Goal: Task Accomplishment & Management: Use online tool/utility

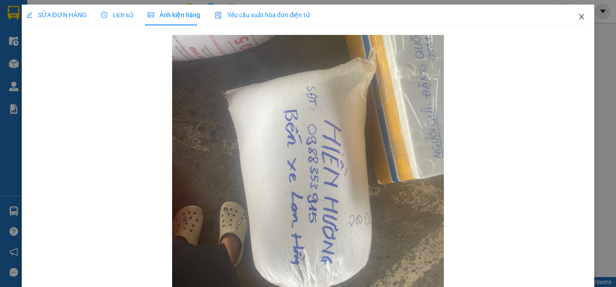
click at [578, 17] on icon "close" at bounding box center [581, 16] width 7 height 7
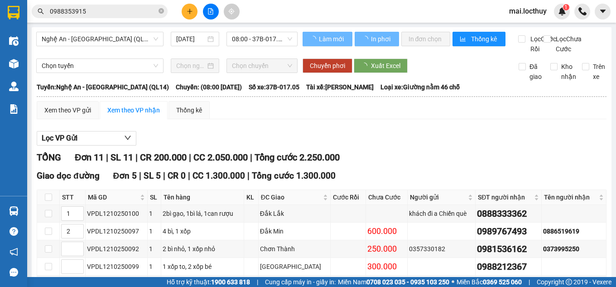
click at [120, 14] on input "0988353915" at bounding box center [103, 11] width 107 height 10
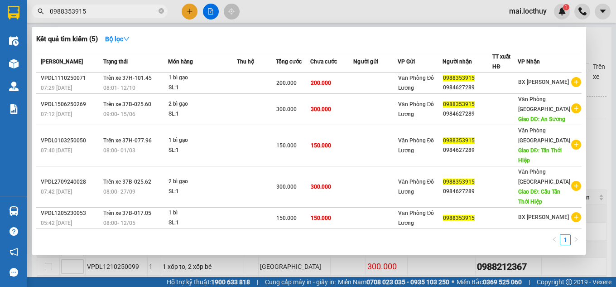
click at [120, 14] on input "0988353915" at bounding box center [103, 11] width 107 height 10
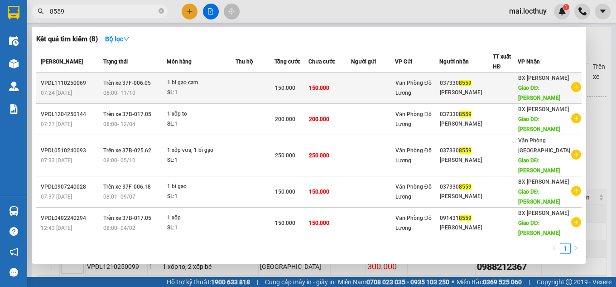
type input "8559"
click at [214, 91] on div "SL: 1" at bounding box center [201, 93] width 68 height 10
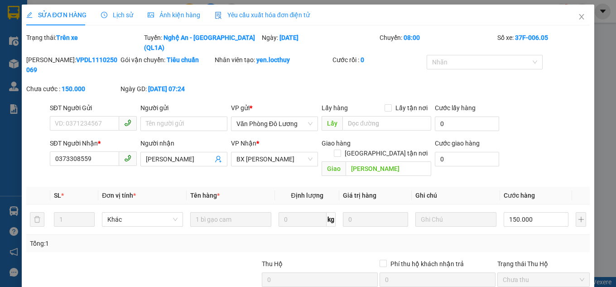
click at [162, 19] on div "Ảnh kiện hàng" at bounding box center [174, 15] width 53 height 10
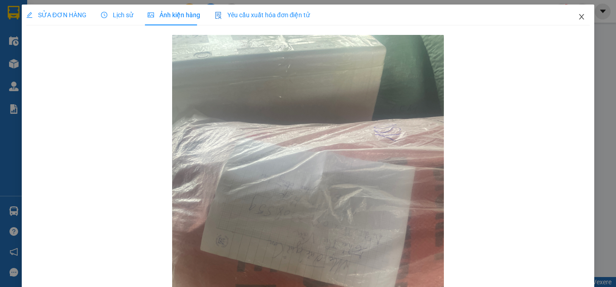
click at [578, 16] on icon "close" at bounding box center [581, 16] width 7 height 7
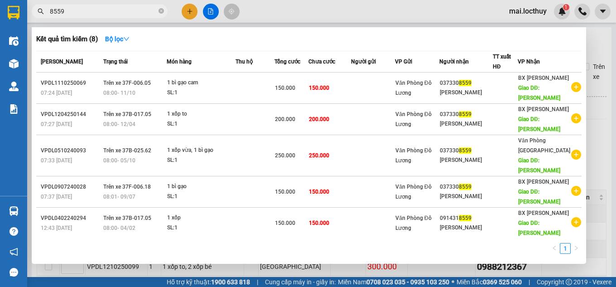
click at [114, 13] on input "8559" at bounding box center [103, 11] width 107 height 10
